Goal: Information Seeking & Learning: Learn about a topic

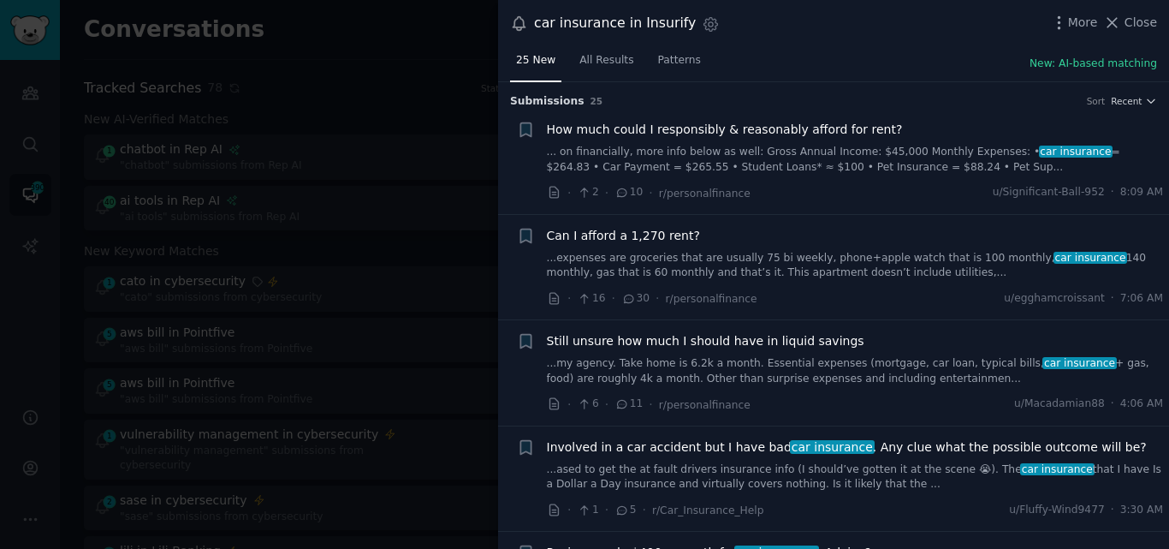
click at [1118, 20] on icon at bounding box center [1112, 22] width 9 height 9
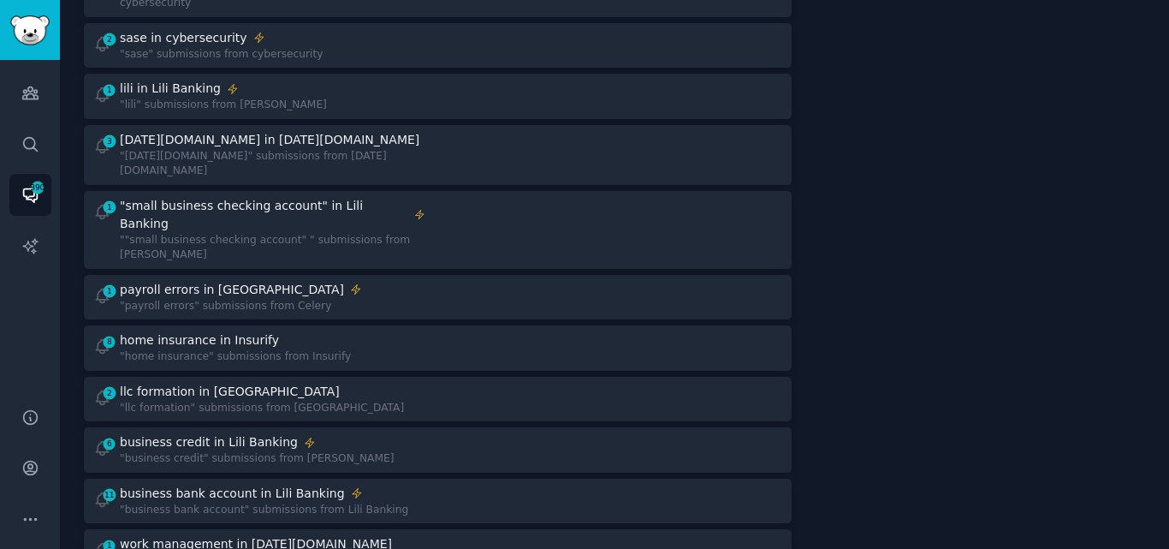
scroll to position [469, 0]
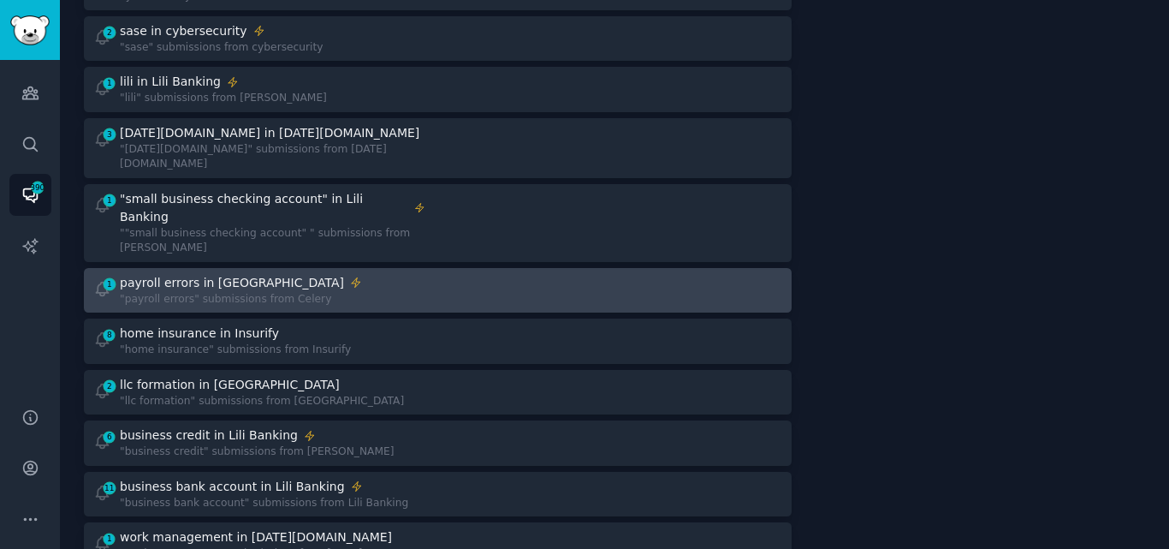
click at [258, 274] on div "payroll errors in [GEOGRAPHIC_DATA]" at bounding box center [241, 283] width 242 height 18
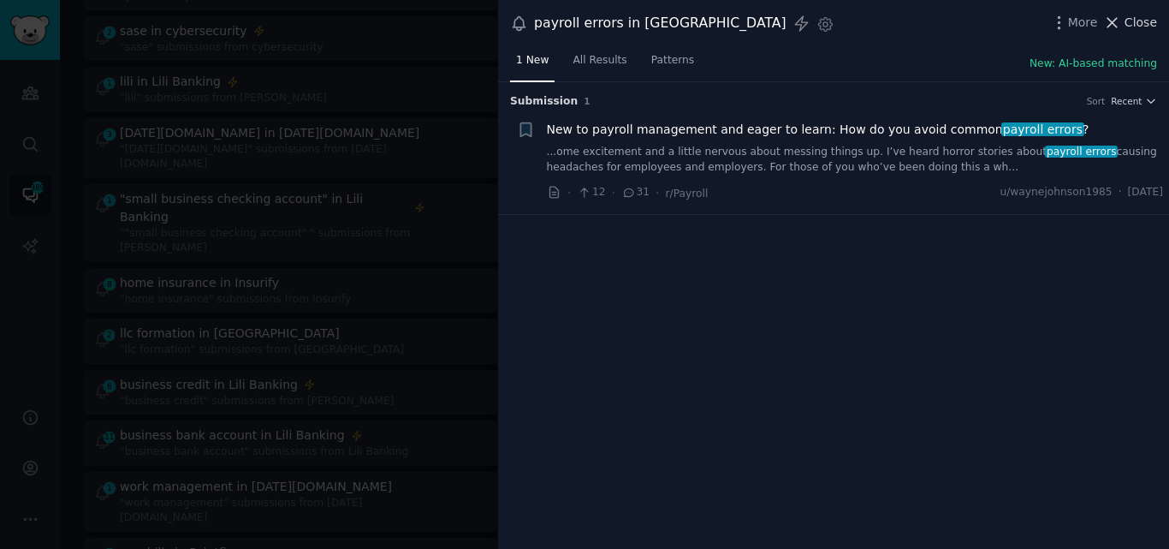
click at [1118, 20] on icon at bounding box center [1112, 23] width 18 height 18
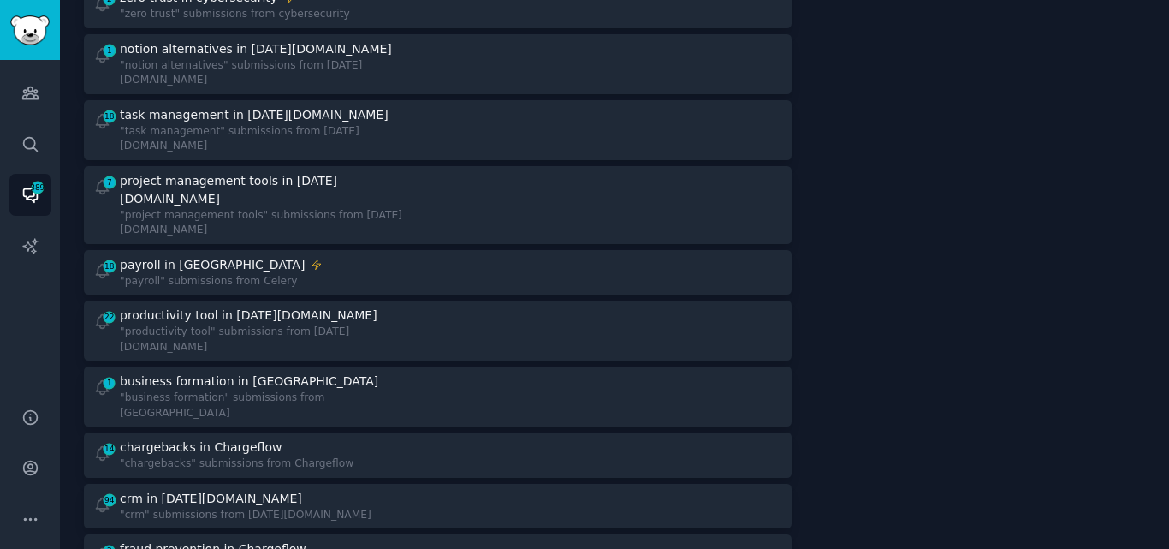
scroll to position [1232, 0]
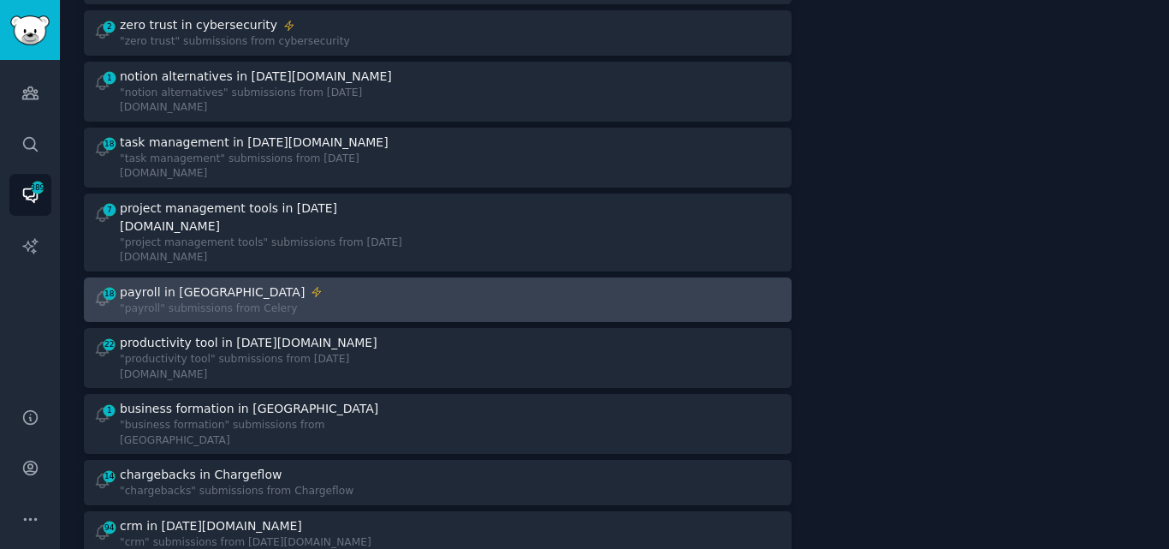
click at [373, 283] on div "18 payroll in Celery "payroll" submissions from Celery" at bounding box center [259, 299] width 333 height 33
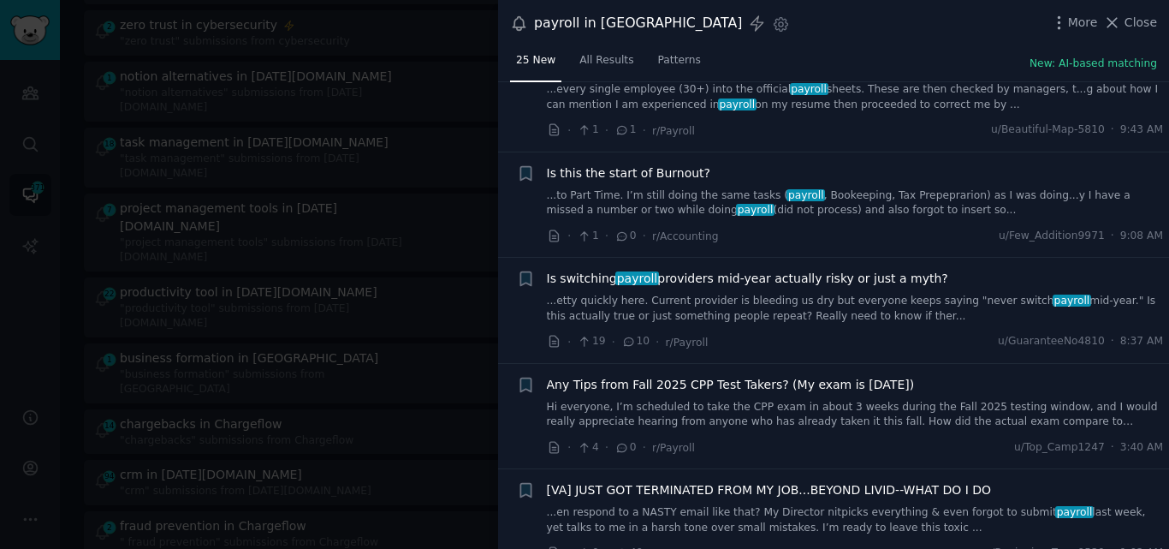
scroll to position [68, 0]
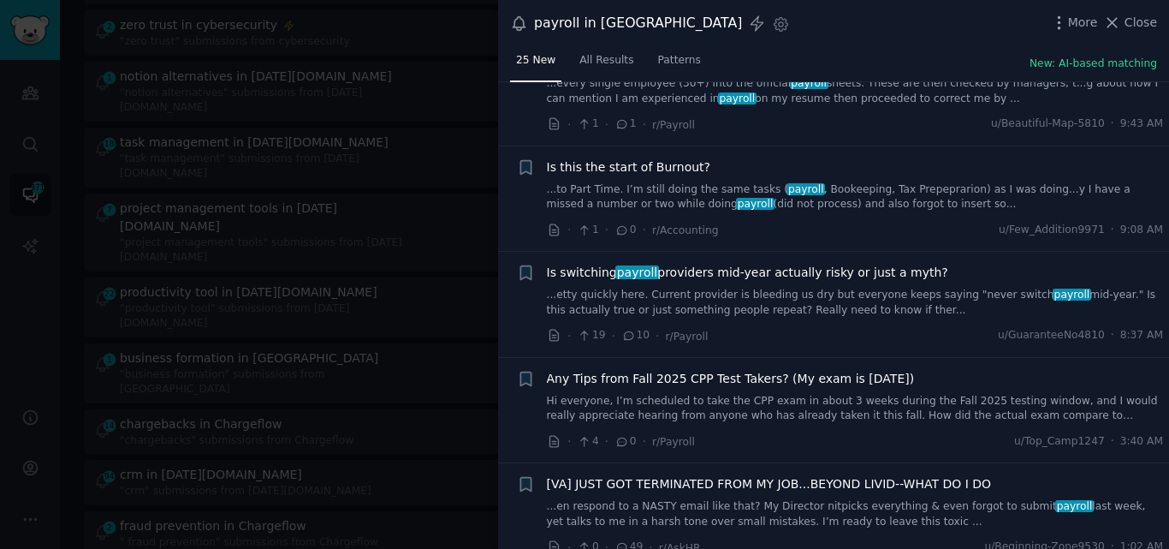
click at [939, 186] on link "...to Part Time. I’m still doing the same tasks ( payroll , Bookeeping, Tax Pre…" at bounding box center [855, 197] width 617 height 30
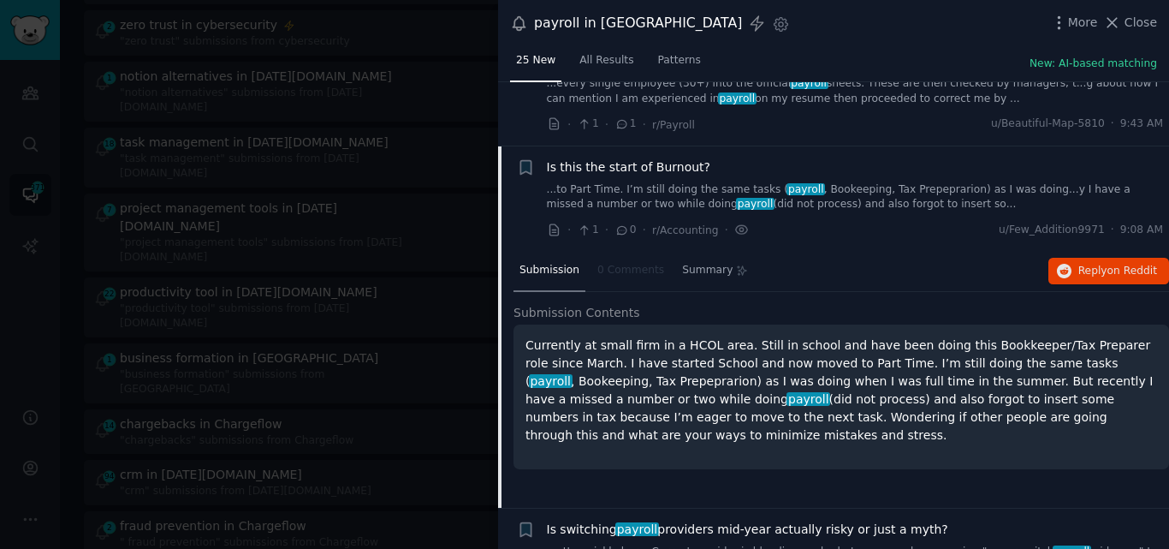
scroll to position [133, 0]
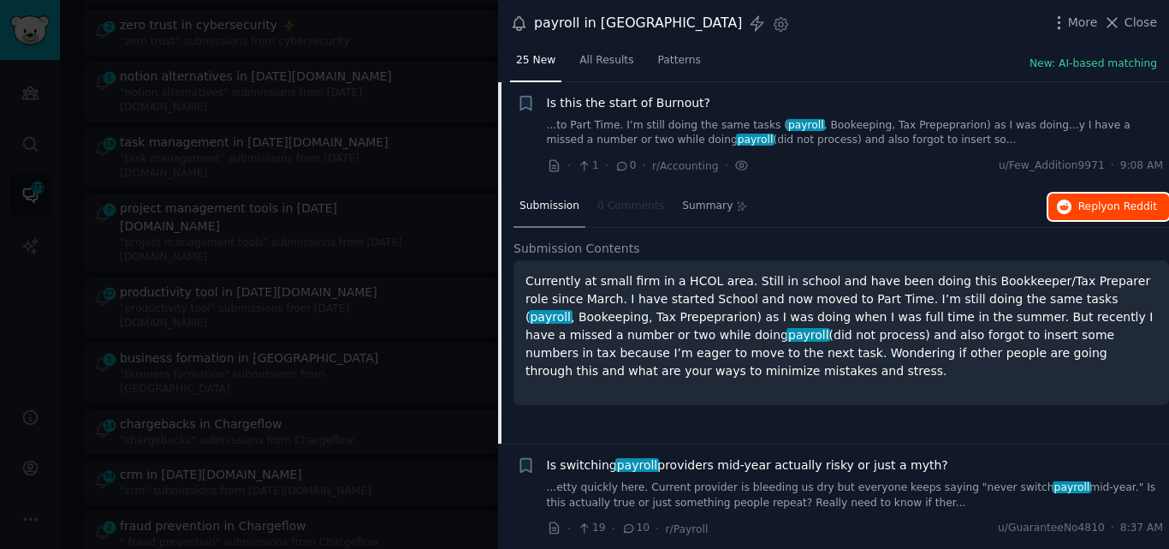
click at [1086, 205] on span "Reply on Reddit" at bounding box center [1117, 206] width 79 height 15
